Goal: Information Seeking & Learning: Find specific fact

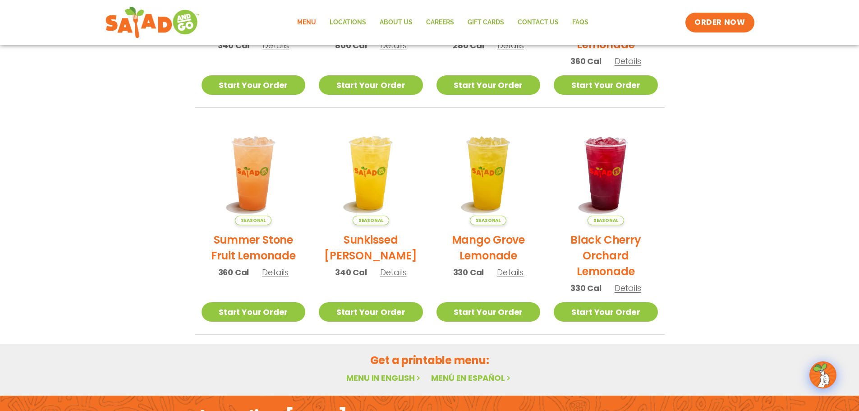
scroll to position [483, 0]
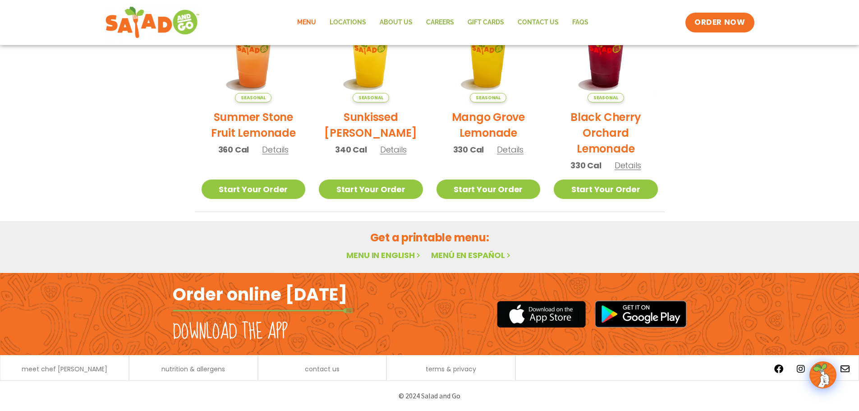
click at [391, 256] on link "Menu in English" at bounding box center [384, 254] width 76 height 11
click at [405, 254] on link "Menu in English" at bounding box center [384, 254] width 76 height 11
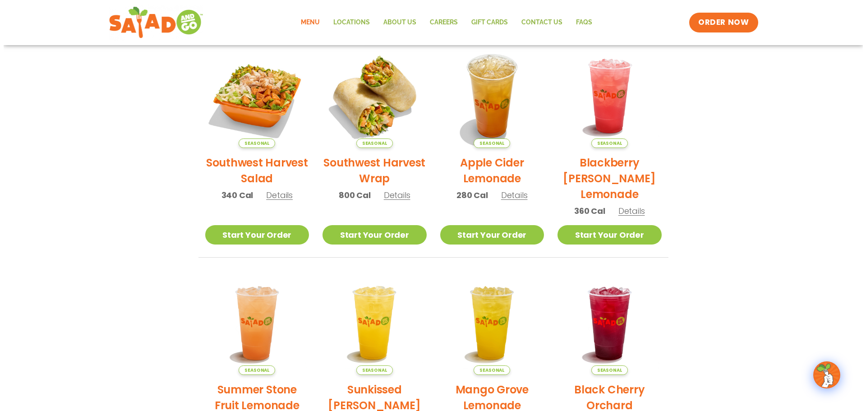
scroll to position [123, 0]
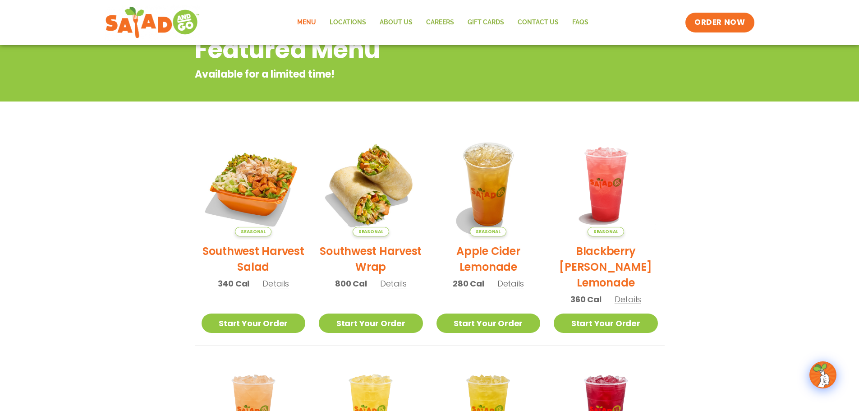
click at [270, 281] on span "Details" at bounding box center [275, 283] width 27 height 11
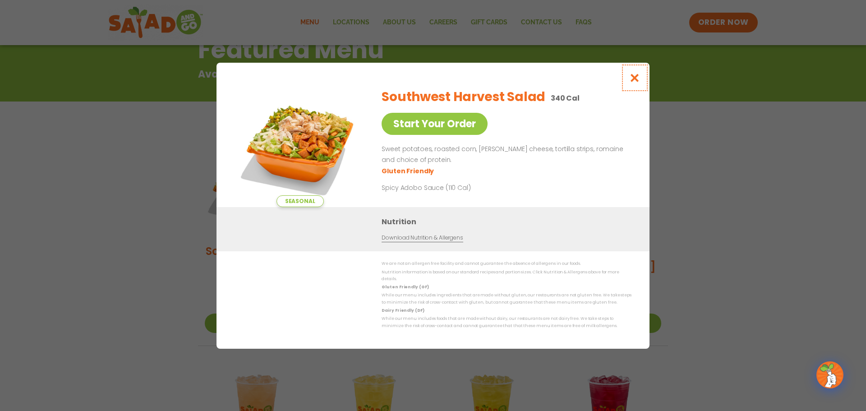
click at [632, 83] on icon "Close modal" at bounding box center [634, 77] width 11 height 9
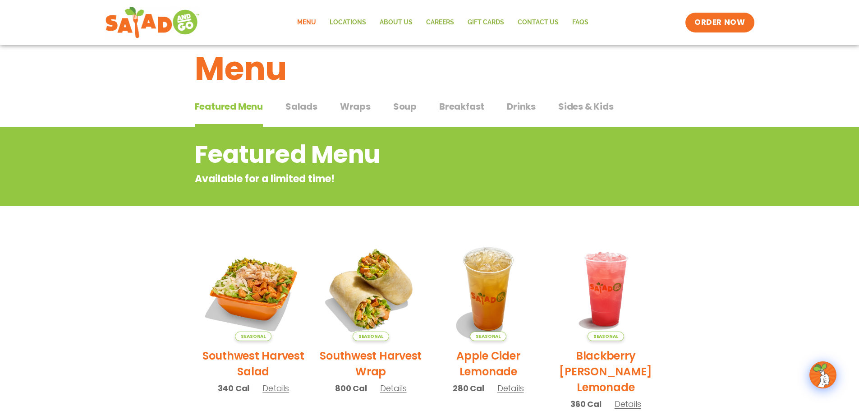
scroll to position [0, 0]
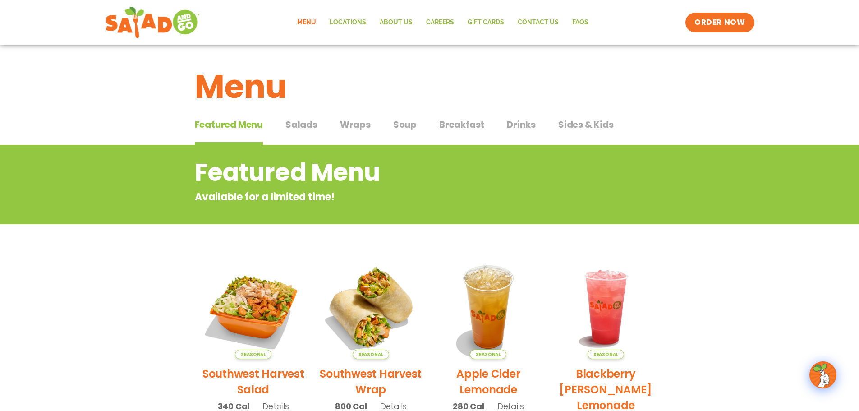
click at [305, 128] on span "Salads" at bounding box center [301, 125] width 32 height 14
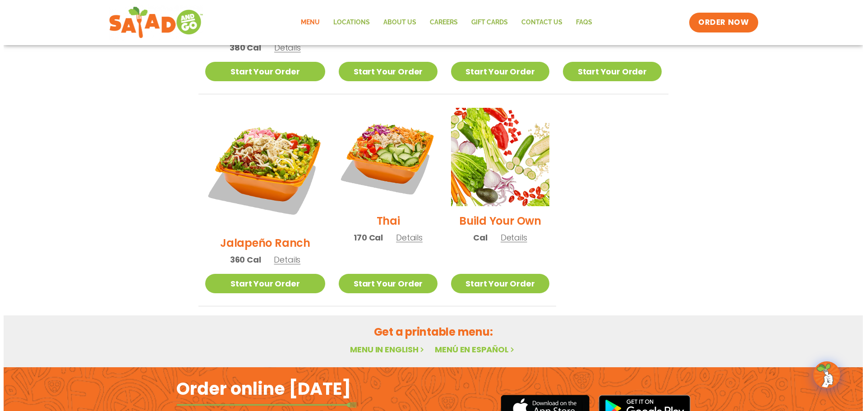
scroll to position [541, 0]
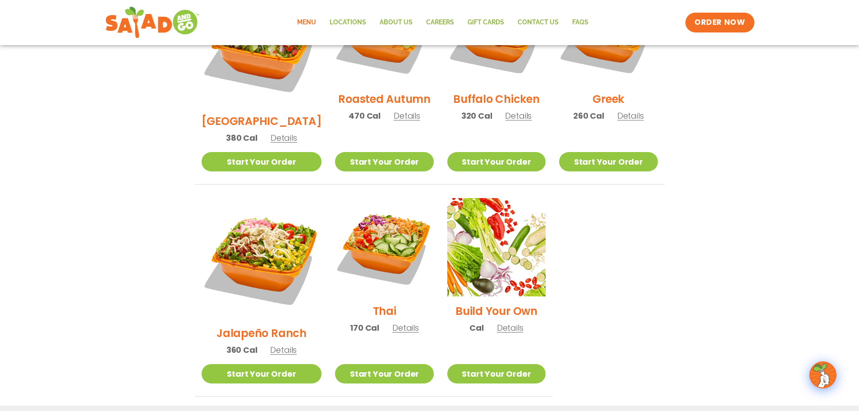
click at [497, 322] on span "Details" at bounding box center [510, 327] width 27 height 11
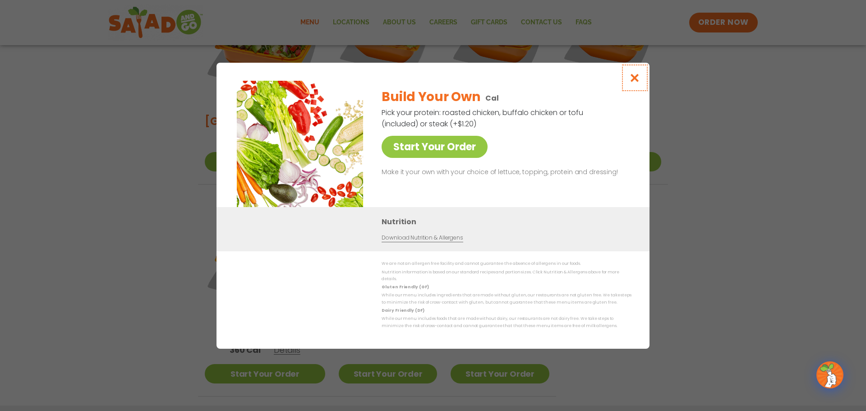
click at [630, 80] on icon "Close modal" at bounding box center [634, 77] width 11 height 9
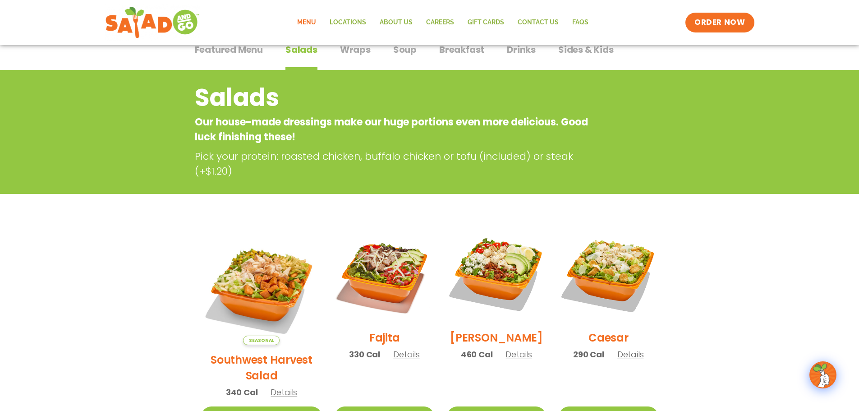
scroll to position [0, 0]
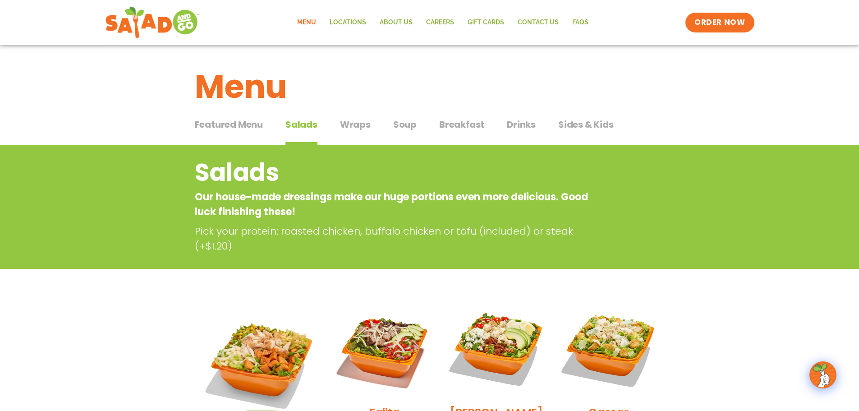
click at [558, 124] on span "Sides & Kids" at bounding box center [585, 125] width 55 height 14
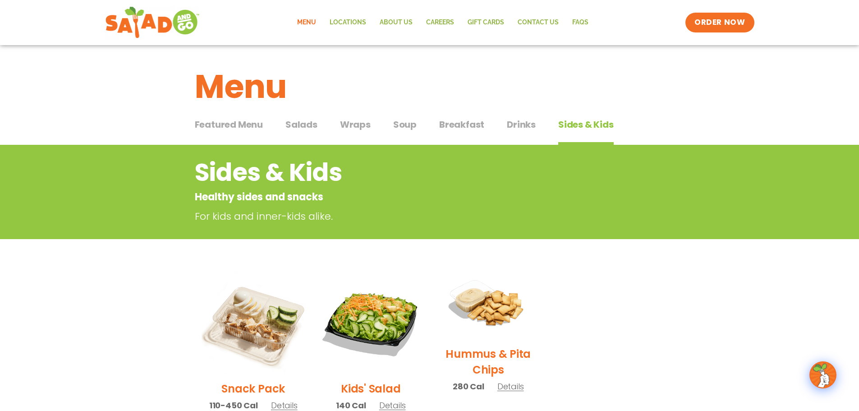
click at [258, 128] on span "Featured Menu" at bounding box center [229, 125] width 68 height 14
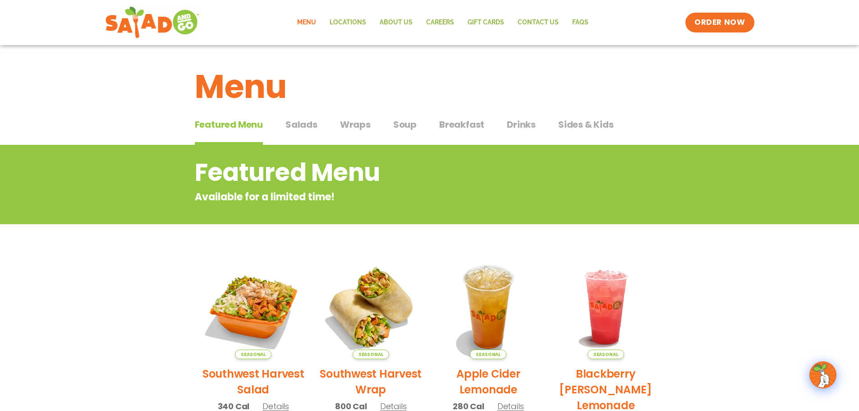
click at [361, 130] on span "Wraps" at bounding box center [355, 125] width 31 height 14
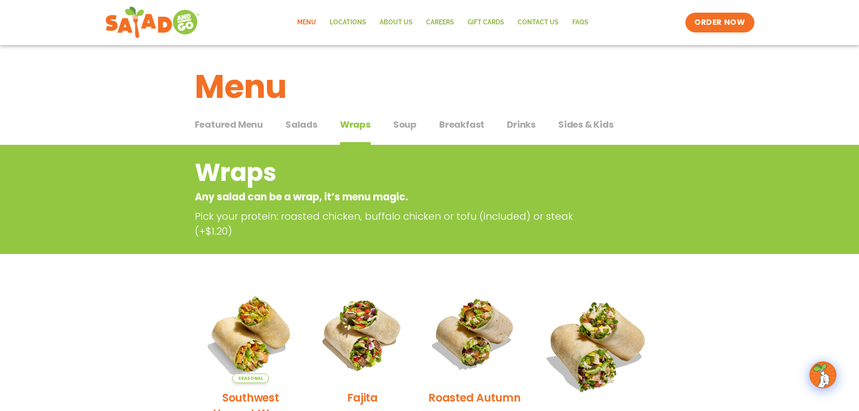
click at [408, 123] on span "Soup" at bounding box center [404, 125] width 23 height 14
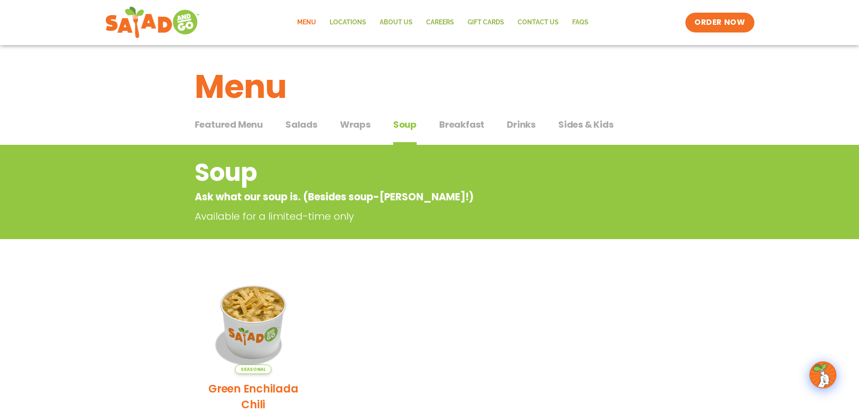
click at [297, 129] on span "Salads" at bounding box center [301, 125] width 32 height 14
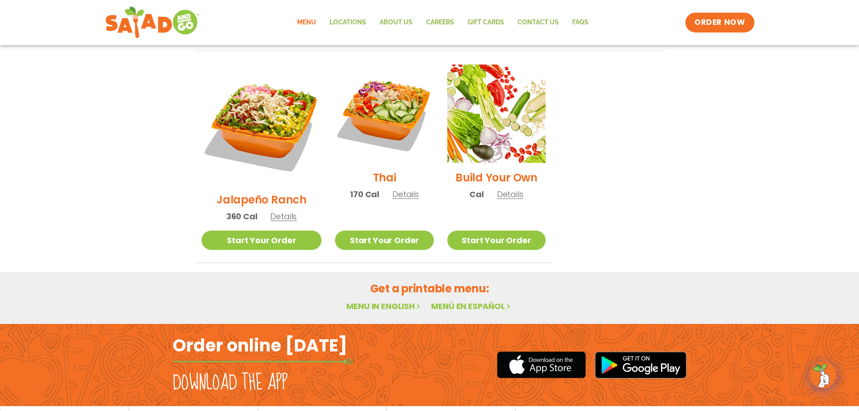
scroll to position [676, 0]
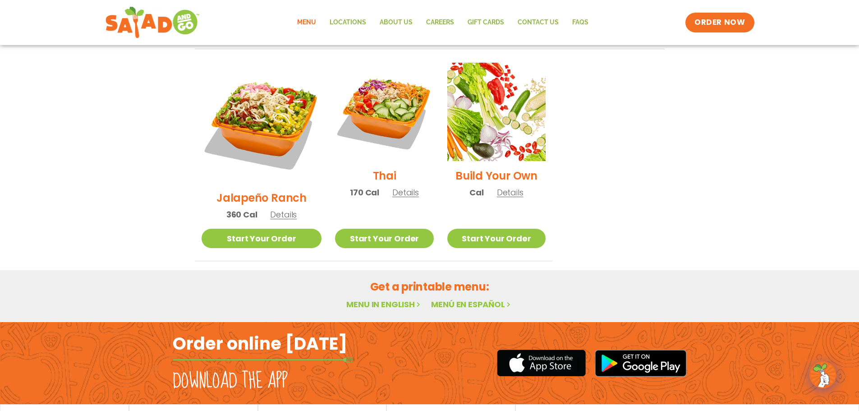
click at [393, 298] on link "Menu in English" at bounding box center [384, 303] width 76 height 11
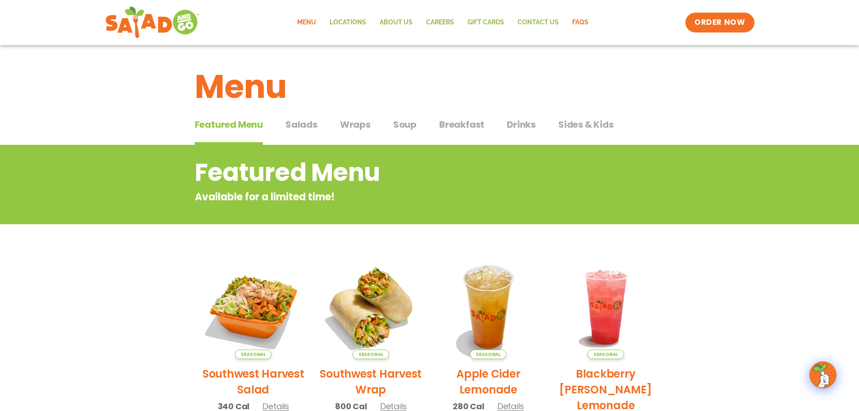
click at [571, 16] on link "FAQs" at bounding box center [580, 22] width 30 height 21
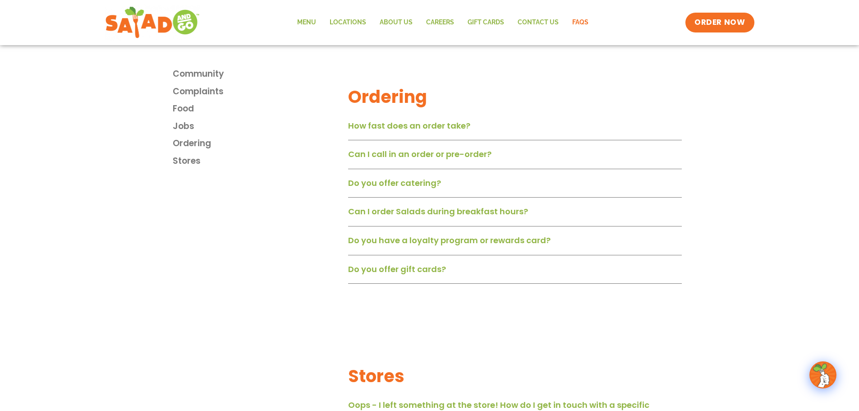
scroll to position [1082, 0]
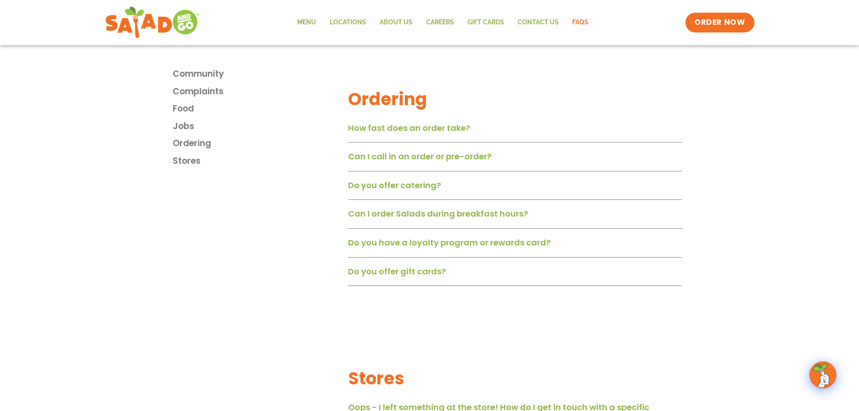
click at [407, 190] on link "Do you offer catering?" at bounding box center [394, 184] width 93 height 11
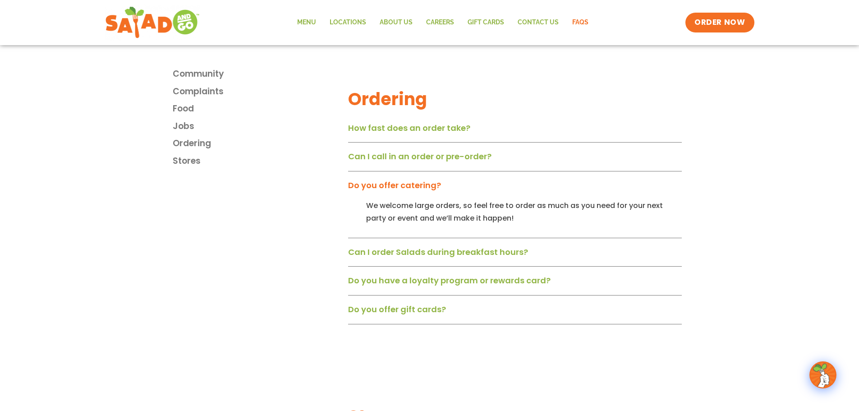
click at [460, 162] on link "Can I call in an order or pre-order?" at bounding box center [419, 156] width 143 height 11
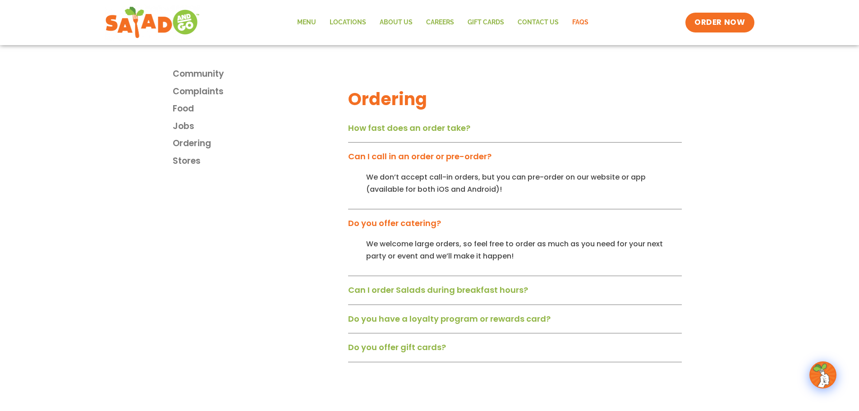
click at [476, 289] on link "Can I order Salads during breakfast hours?" at bounding box center [438, 289] width 180 height 11
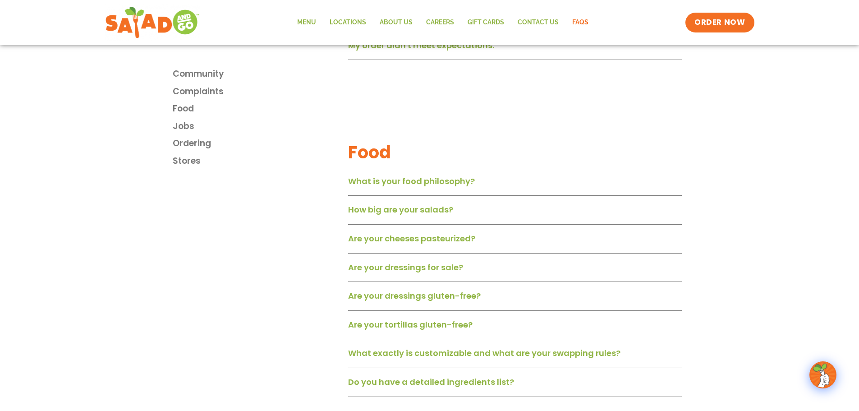
scroll to position [270, 0]
